Goal: Task Accomplishment & Management: Manage account settings

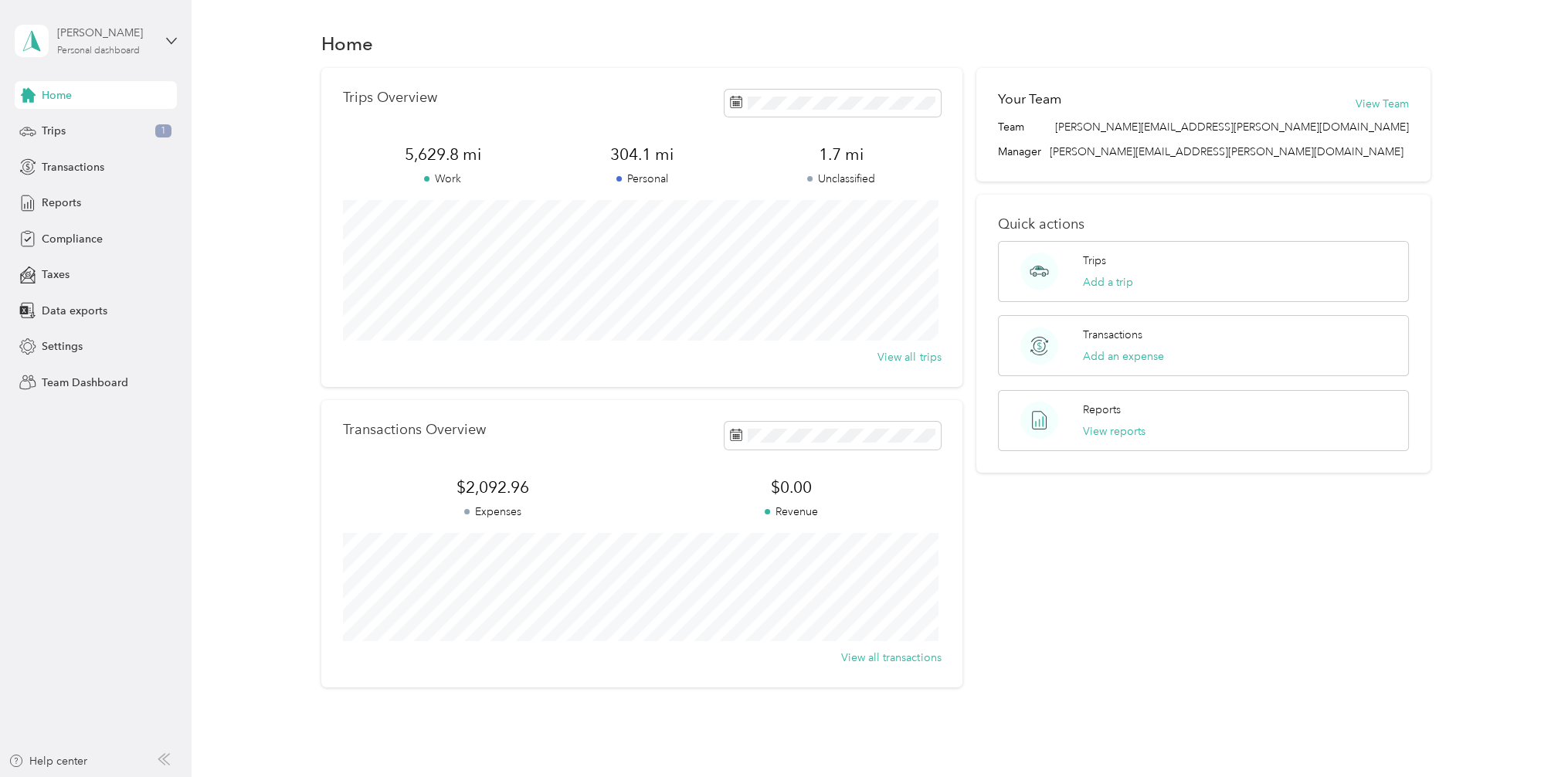
click at [114, 48] on div "Personal dashboard" at bounding box center [98, 50] width 82 height 10
click at [94, 125] on div "Team dashboard" at bounding box center [69, 122] width 82 height 16
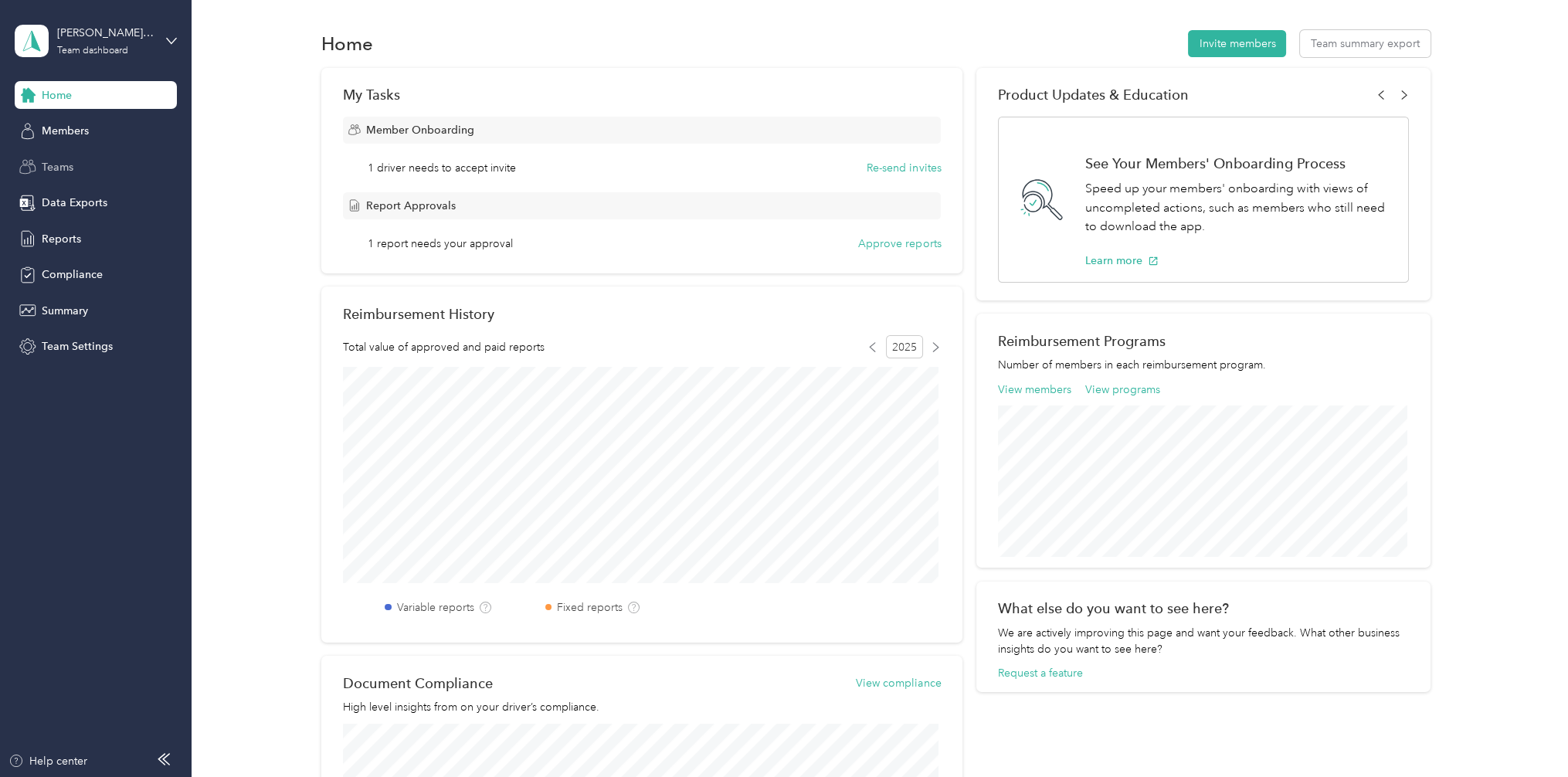
click at [62, 152] on div "Teams" at bounding box center [95, 166] width 162 height 28
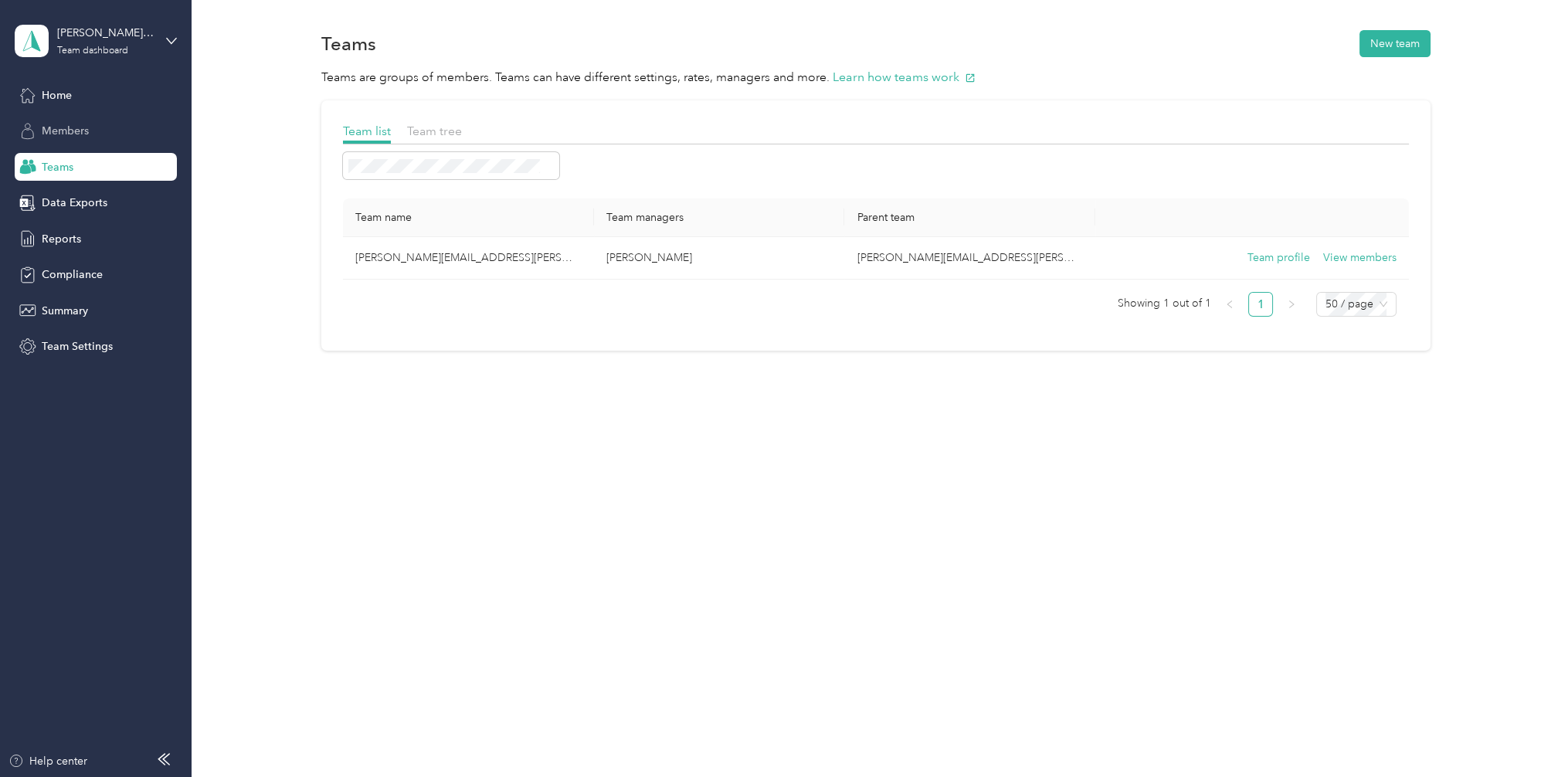
click at [66, 134] on span "Members" at bounding box center [65, 131] width 47 height 16
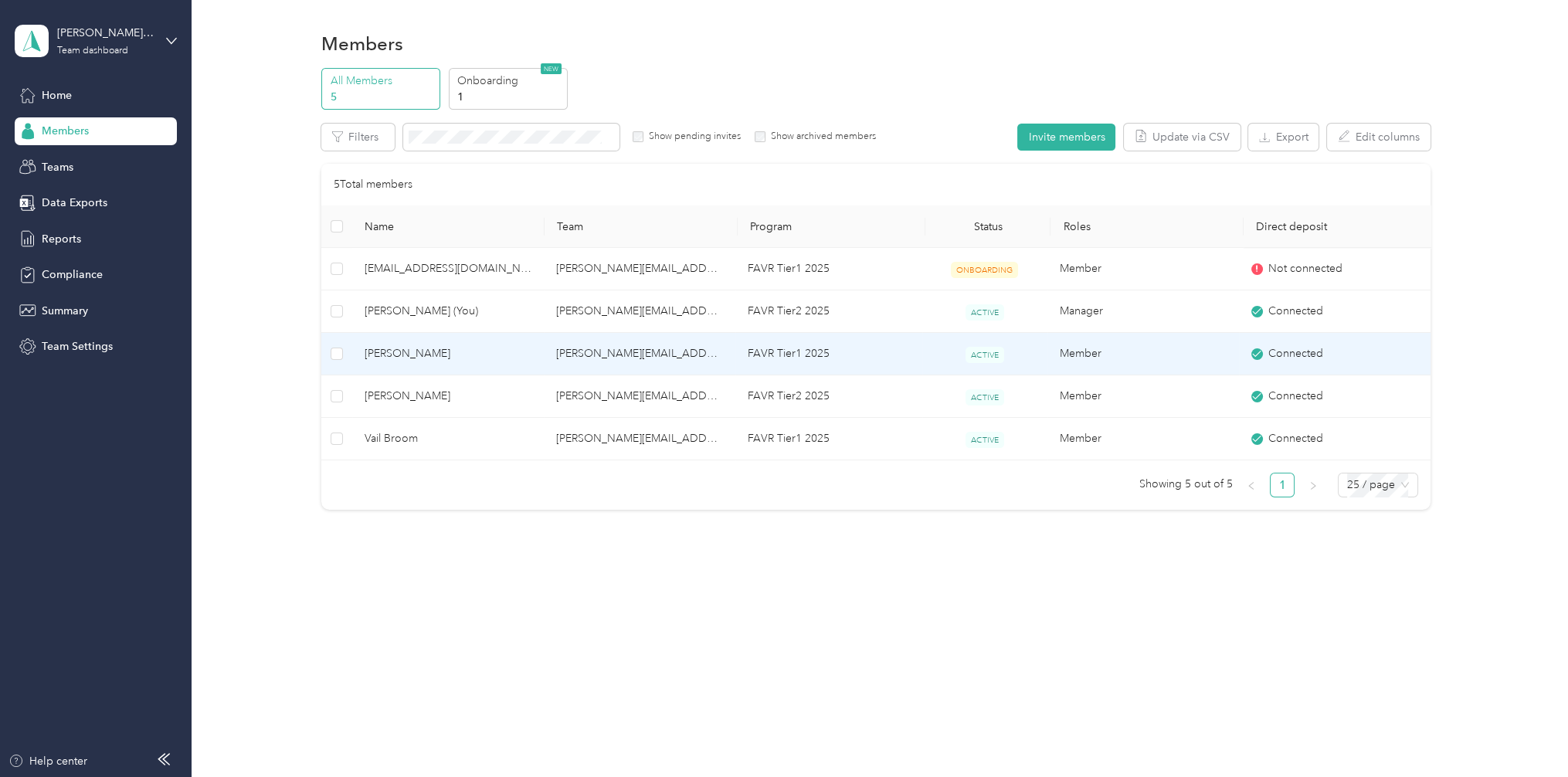
click at [626, 352] on td "[PERSON_NAME][EMAIL_ADDRESS][PERSON_NAME][DOMAIN_NAME]" at bounding box center [639, 353] width 192 height 42
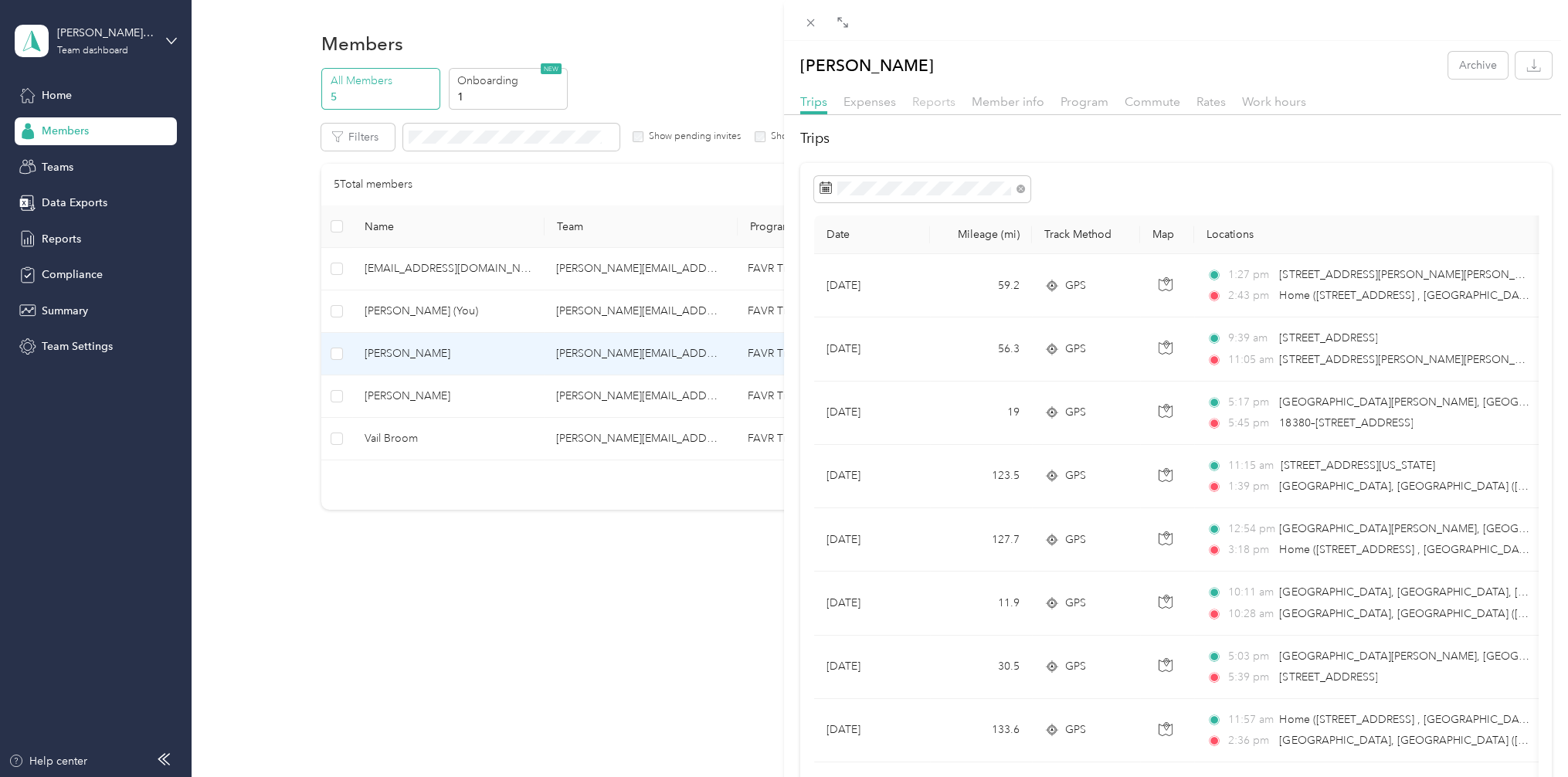
click at [931, 105] on span "Reports" at bounding box center [934, 101] width 43 height 15
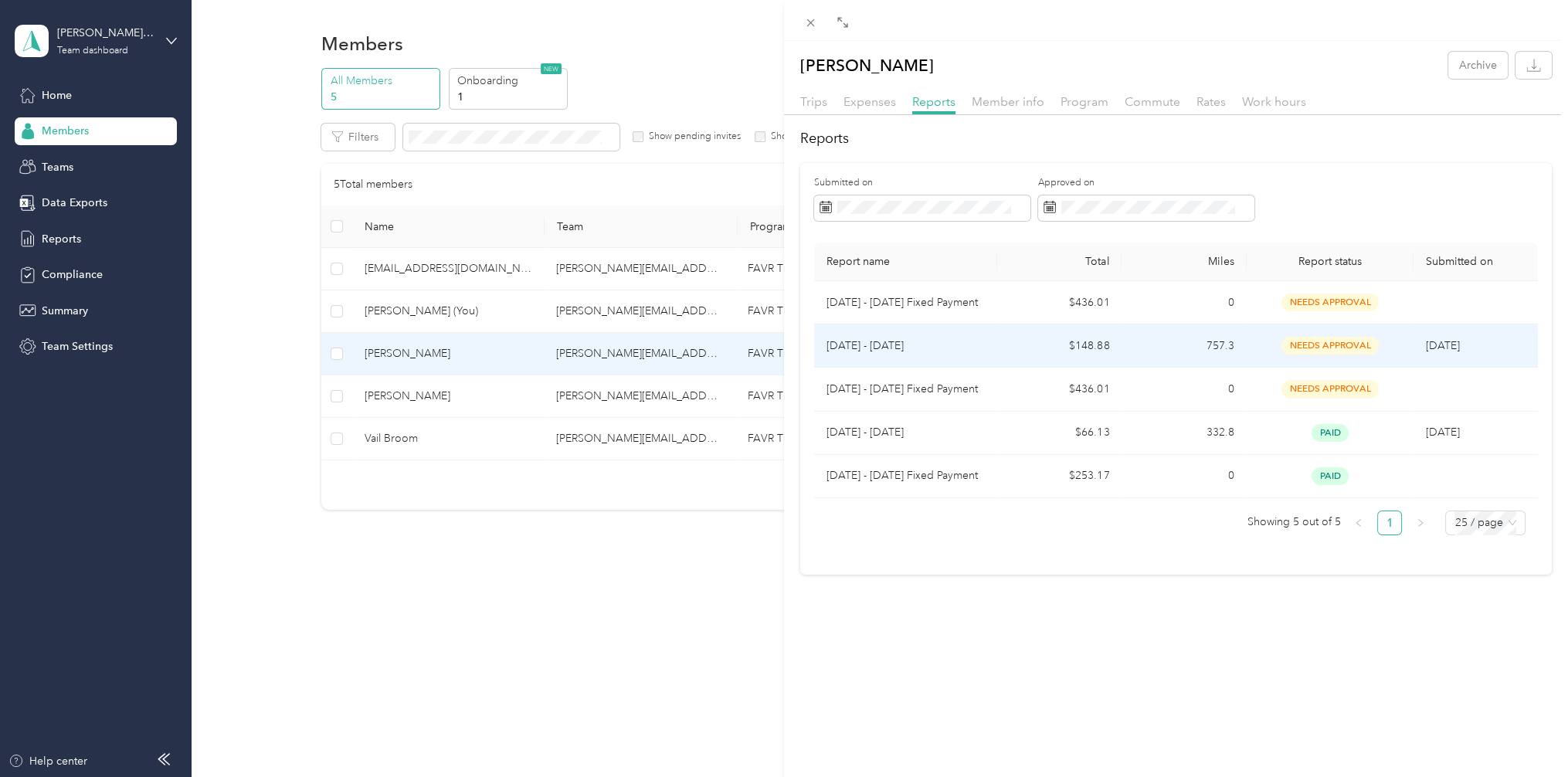
click at [991, 353] on td "[DATE] - [DATE]" at bounding box center [905, 346] width 183 height 43
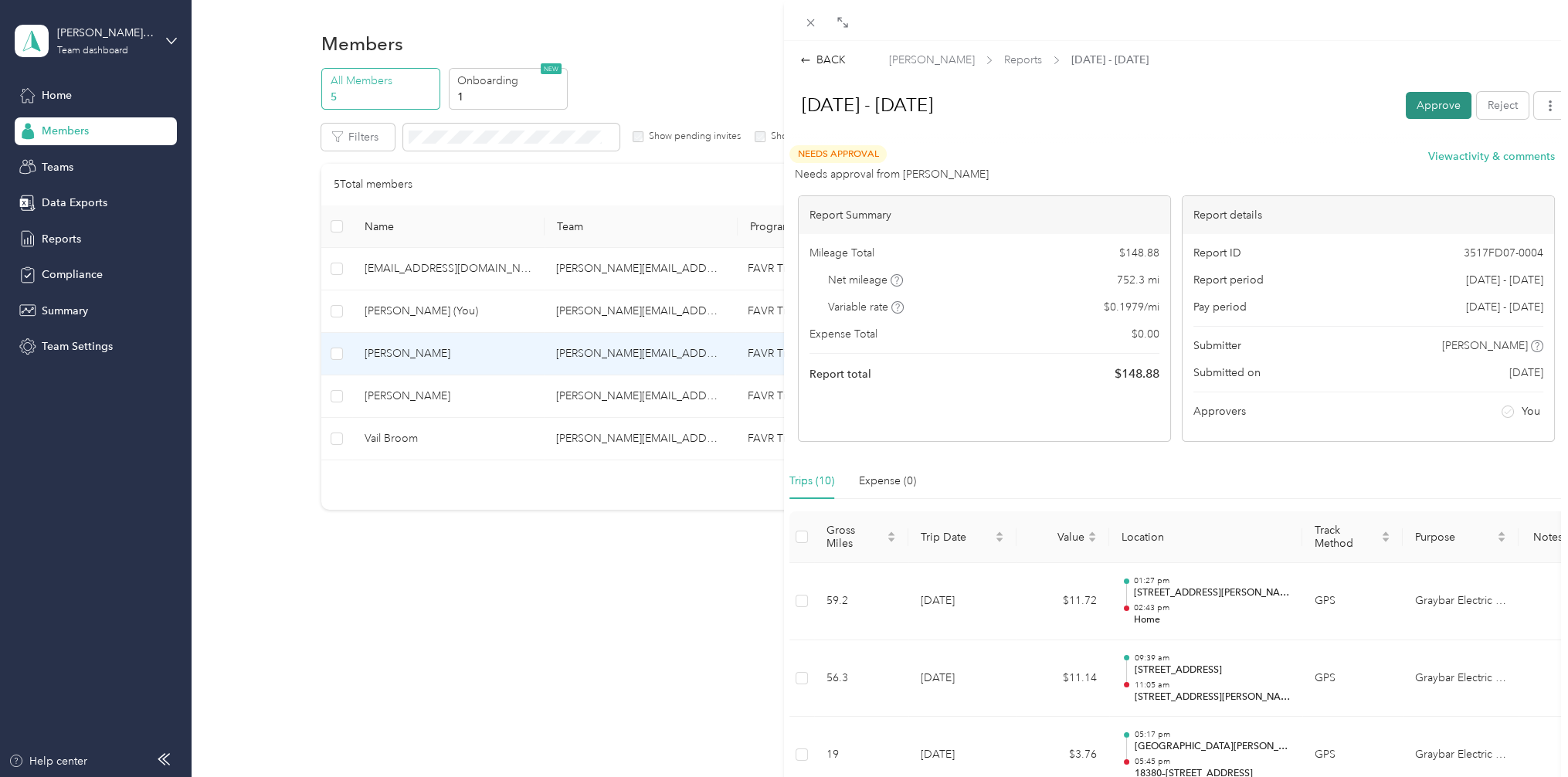
click at [1427, 110] on button "Approve" at bounding box center [1439, 105] width 66 height 27
click at [400, 398] on div "BACK [PERSON_NAME] Reports [DATE] - [DATE] [DATE] - [DATE] Unapprove Needs Paym…" at bounding box center [784, 388] width 1568 height 777
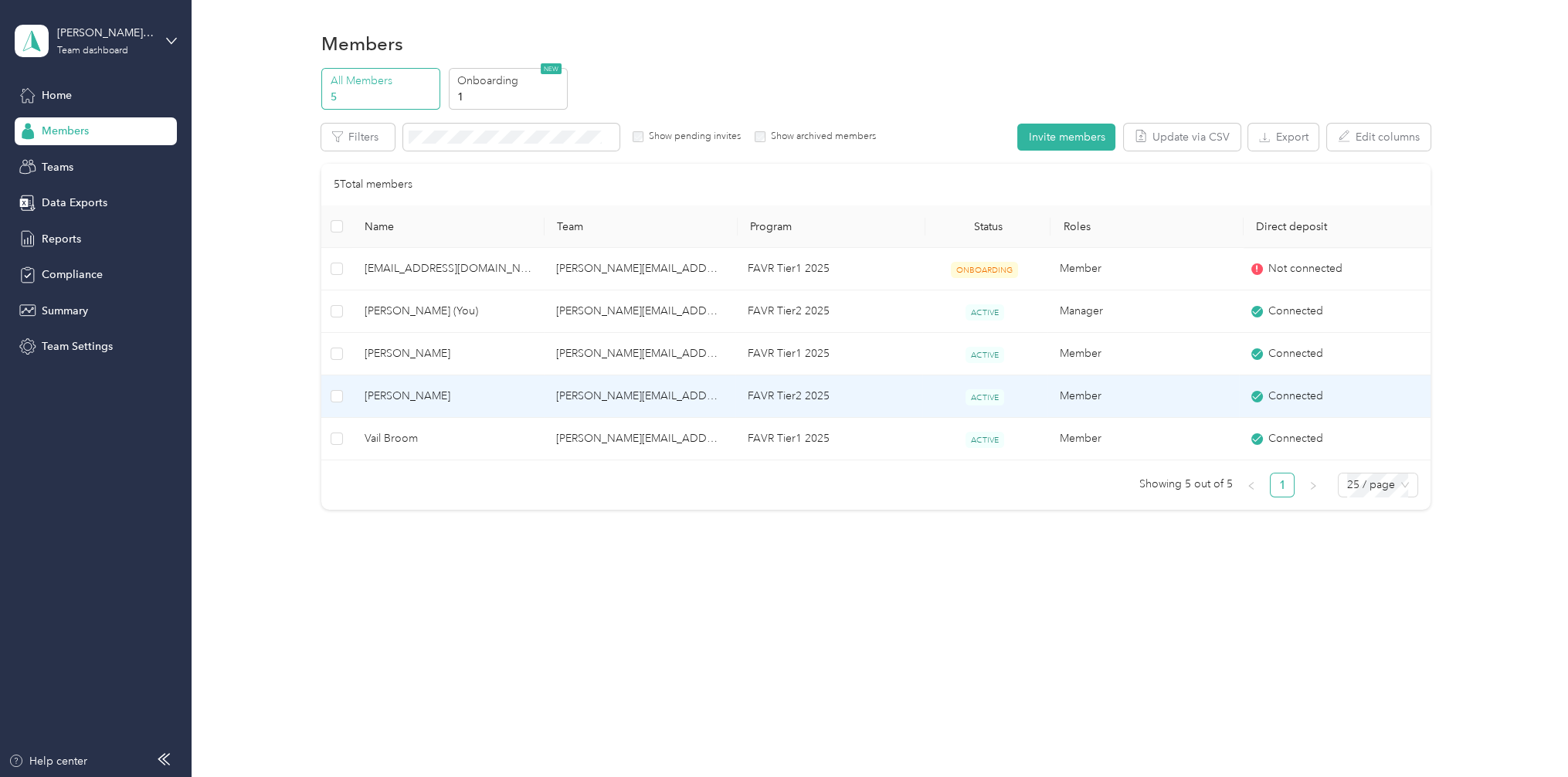
click at [401, 398] on span "[PERSON_NAME]" at bounding box center [448, 396] width 167 height 17
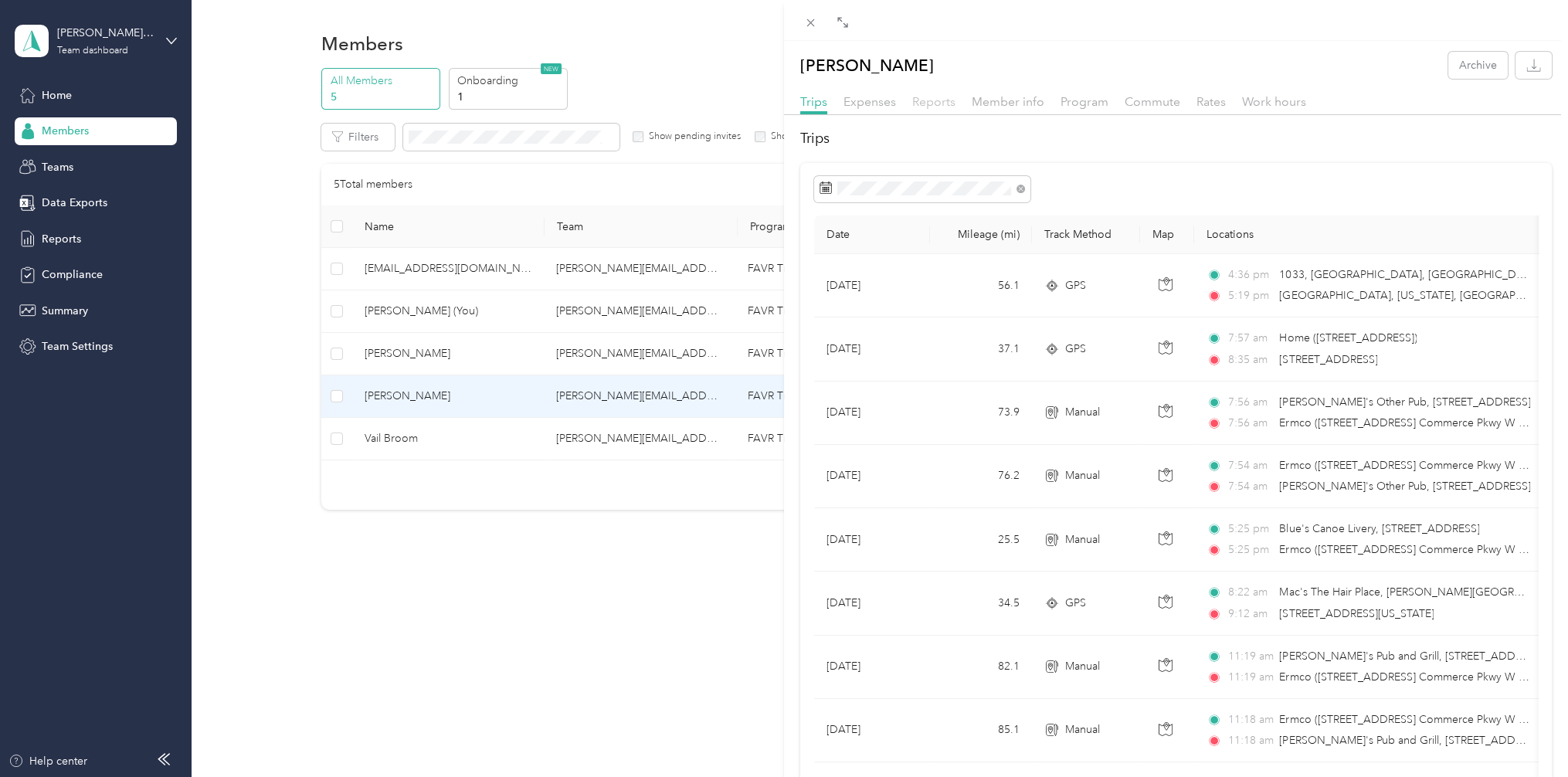
click at [931, 103] on span "Reports" at bounding box center [934, 101] width 43 height 15
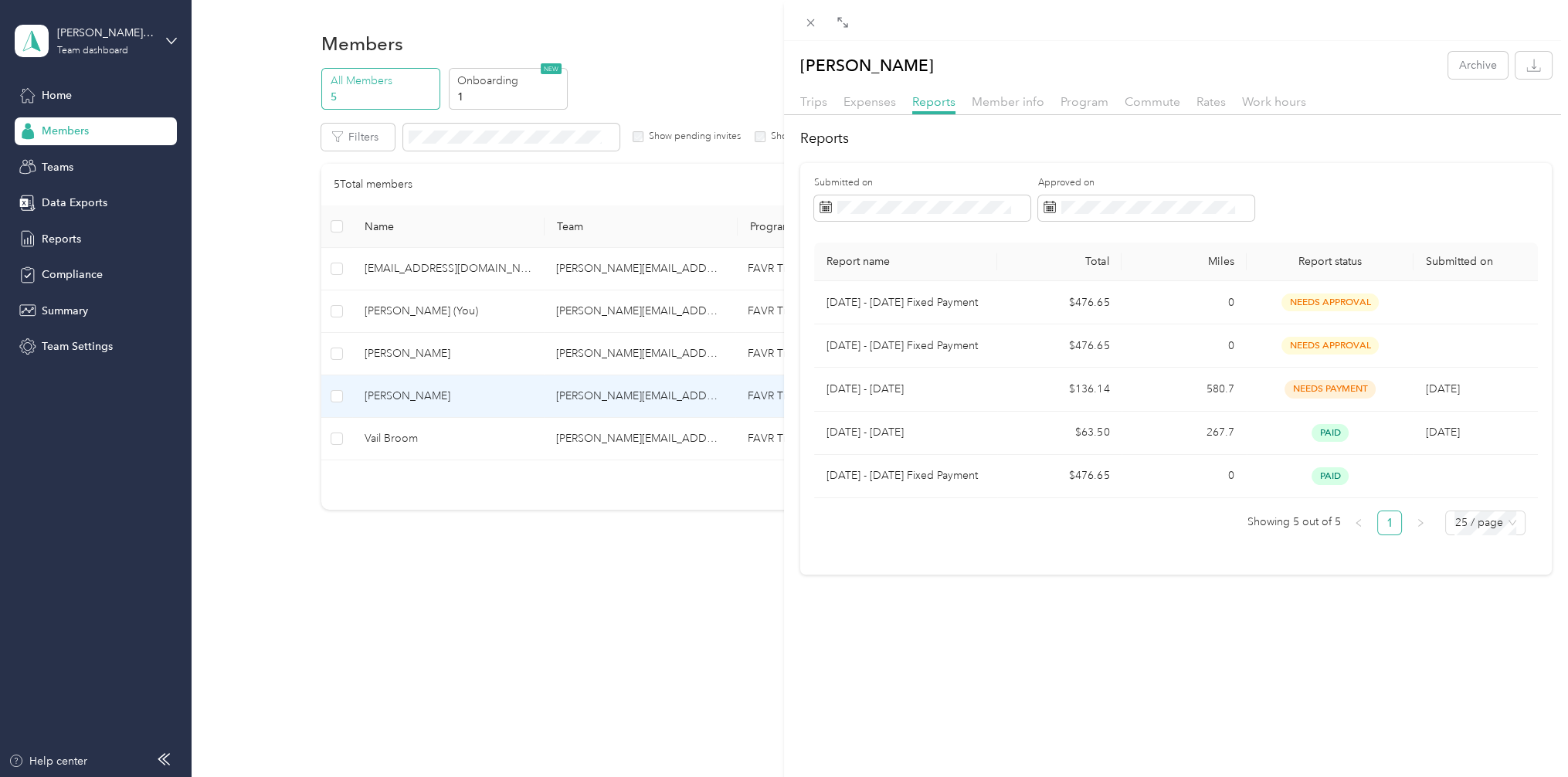
click at [578, 437] on div "[PERSON_NAME] Archive Trips Expenses Reports Member info Program Commute Rates …" at bounding box center [784, 388] width 1568 height 777
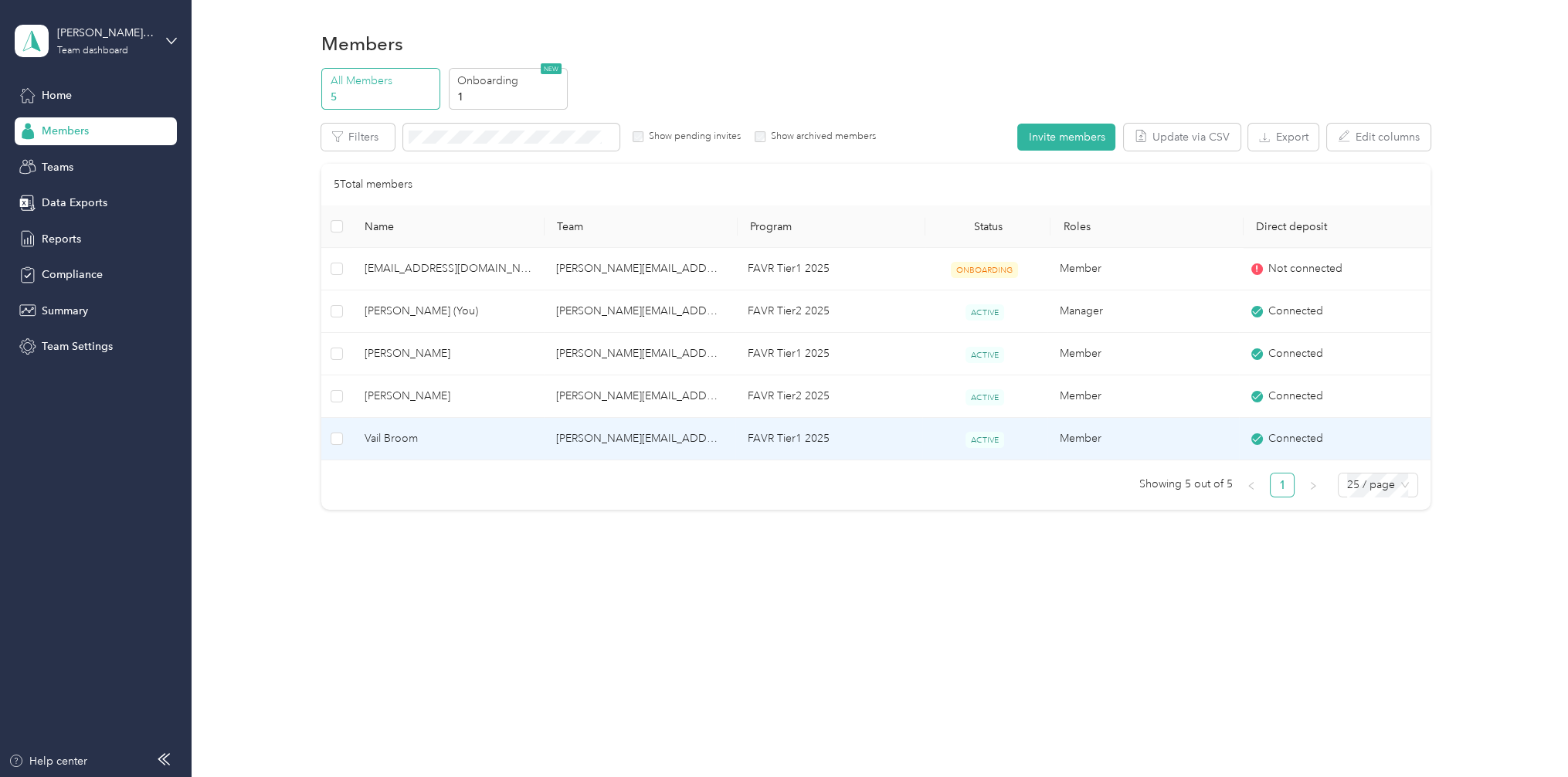
click at [490, 437] on span "Vail Broom" at bounding box center [448, 438] width 167 height 17
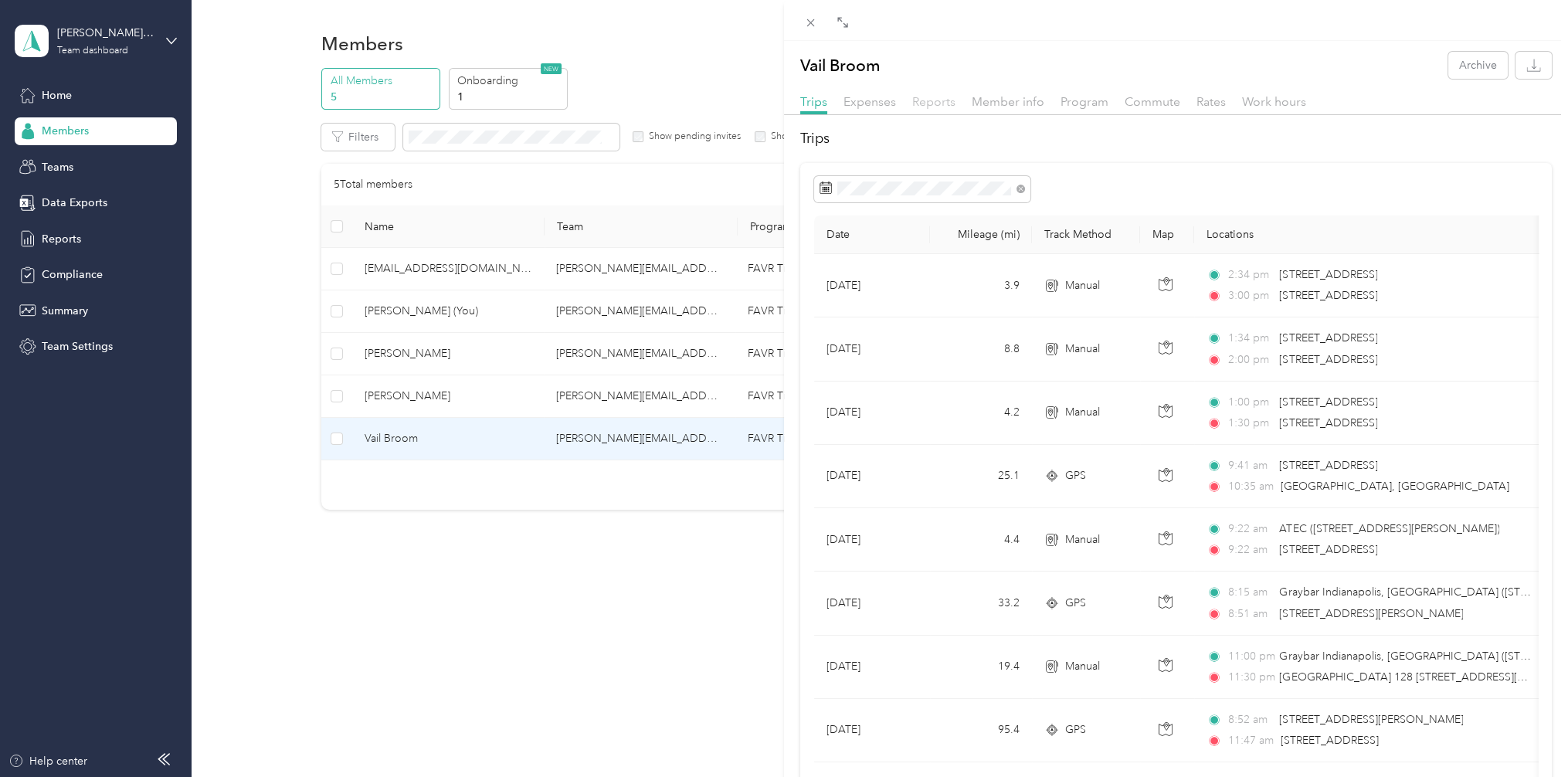
click at [926, 103] on span "Reports" at bounding box center [934, 101] width 43 height 15
